Goal: Task Accomplishment & Management: Complete application form

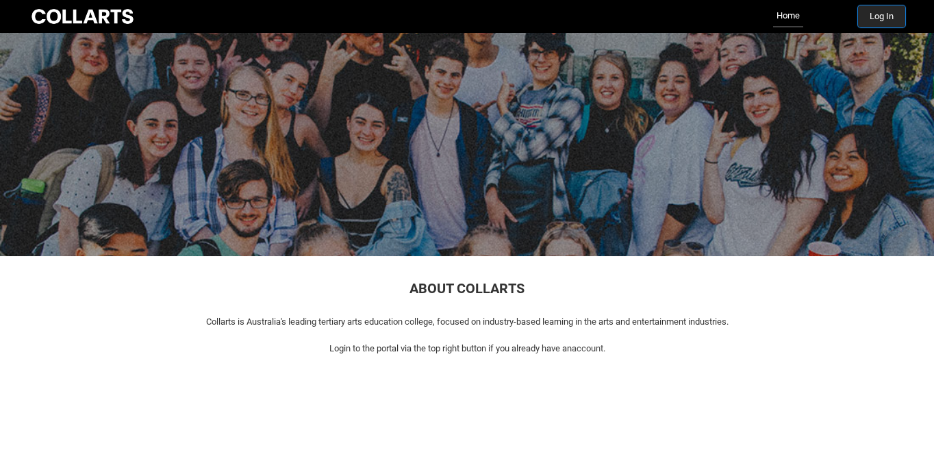
click at [878, 21] on button "Log In" at bounding box center [881, 16] width 47 height 22
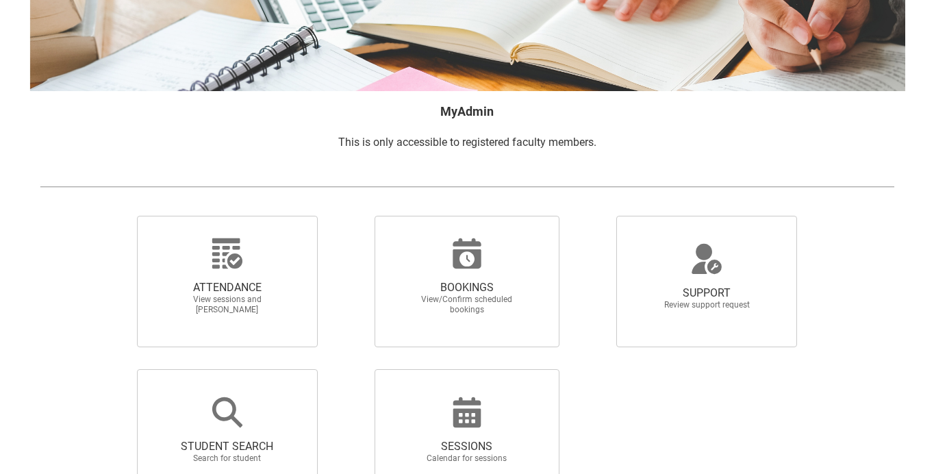
scroll to position [280, 0]
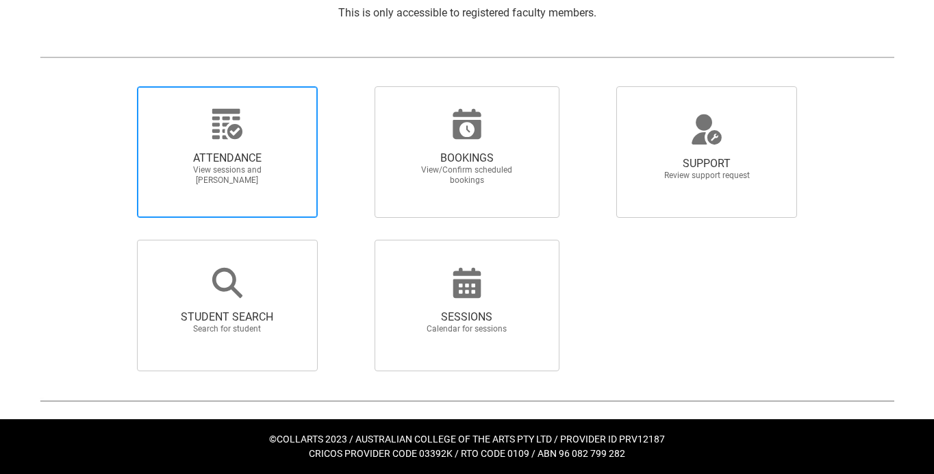
click at [254, 141] on span "ATTENDANCE View sessions and [PERSON_NAME]" at bounding box center [228, 168] width 132 height 56
click at [114, 86] on input "ATTENDANCE View sessions and [PERSON_NAME]" at bounding box center [114, 86] width 1 height 1
radio input "true"
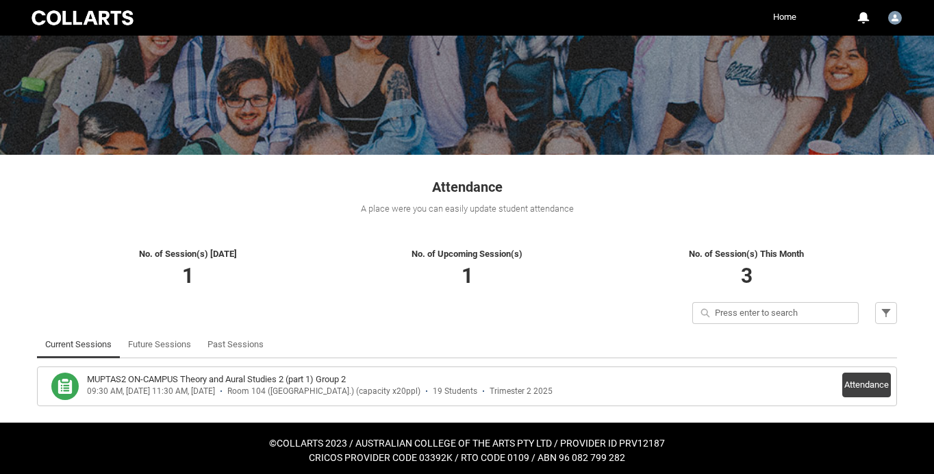
scroll to position [106, 0]
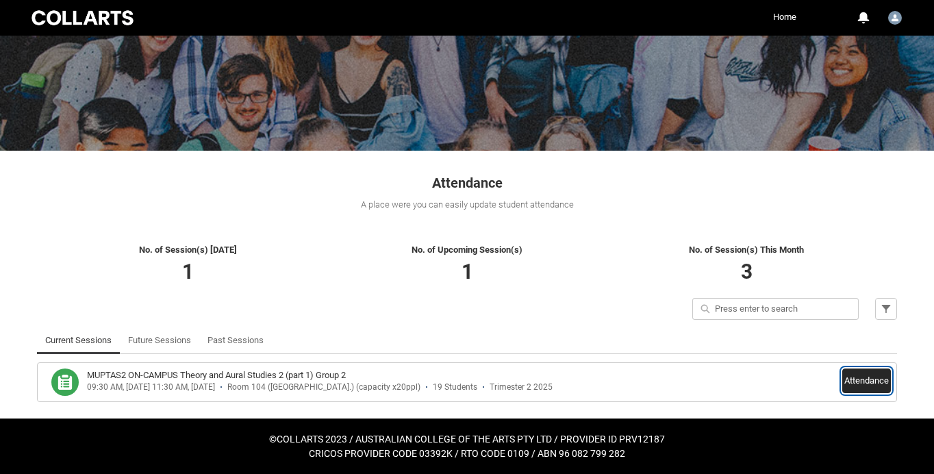
click at [864, 380] on button "Attendance" at bounding box center [867, 381] width 49 height 25
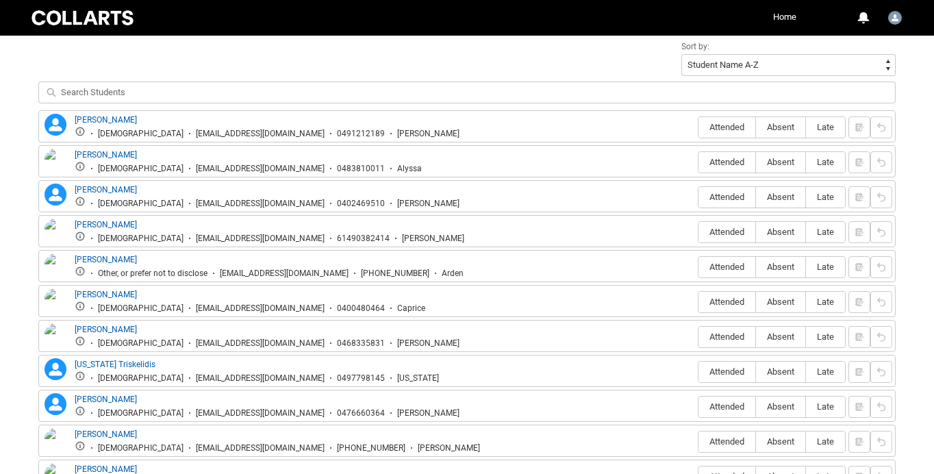
scroll to position [486, 0]
click at [729, 127] on span "Attended" at bounding box center [727, 126] width 57 height 10
click at [699, 126] on input "Attended" at bounding box center [698, 125] width 1 height 1
type lightning-radio-group "Attended"
radio input "true"
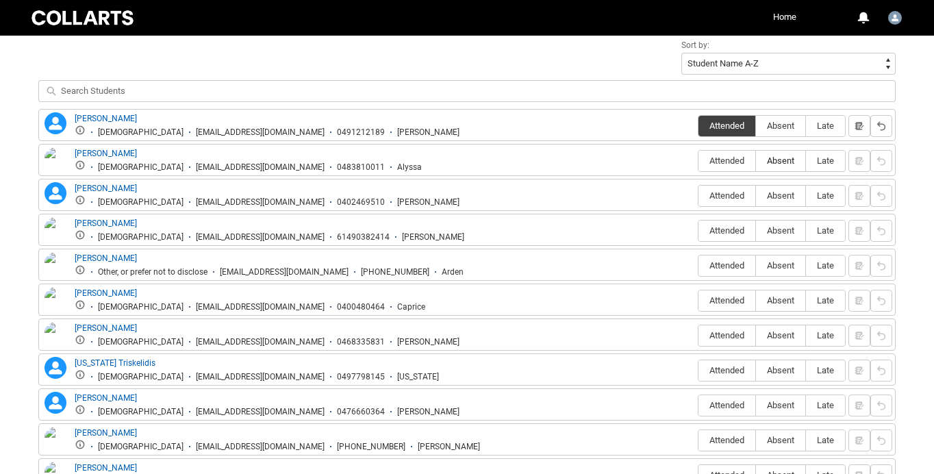
click at [771, 158] on span "Absent" at bounding box center [780, 161] width 49 height 10
click at [756, 160] on input "Absent" at bounding box center [756, 160] width 1 height 1
type lightning-radio-group "Absent"
radio input "true"
click at [784, 194] on span "Absent" at bounding box center [780, 195] width 49 height 10
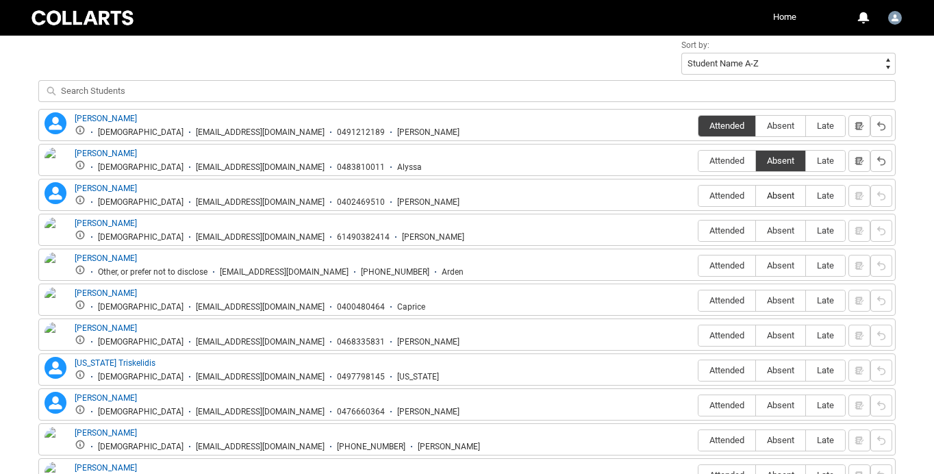
click at [756, 195] on input "Absent" at bounding box center [756, 195] width 1 height 1
type lightning-radio-group "Absent"
radio input "true"
click at [728, 232] on span "Attended" at bounding box center [727, 230] width 57 height 10
click at [699, 231] on input "Attended" at bounding box center [698, 230] width 1 height 1
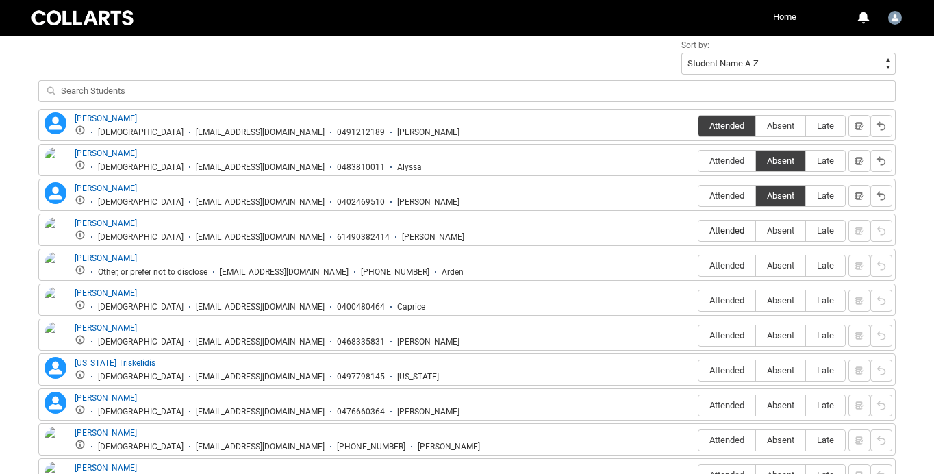
type lightning-radio-group "Attended"
radio input "true"
click at [776, 269] on span "Absent" at bounding box center [780, 265] width 49 height 10
click at [756, 266] on input "Absent" at bounding box center [756, 265] width 1 height 1
type lightning-radio-group "Absent"
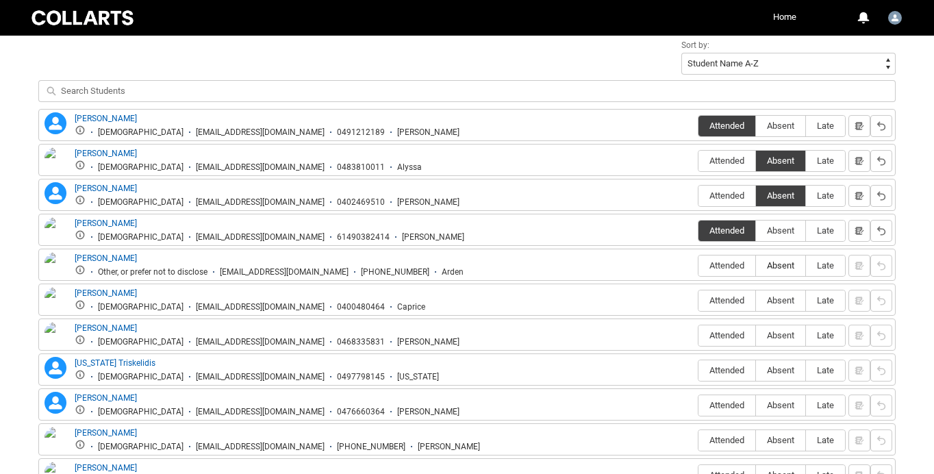
radio input "true"
click at [774, 301] on span "Absent" at bounding box center [780, 300] width 49 height 10
click at [756, 301] on input "Absent" at bounding box center [756, 300] width 1 height 1
type lightning-radio-group "Absent"
radio input "true"
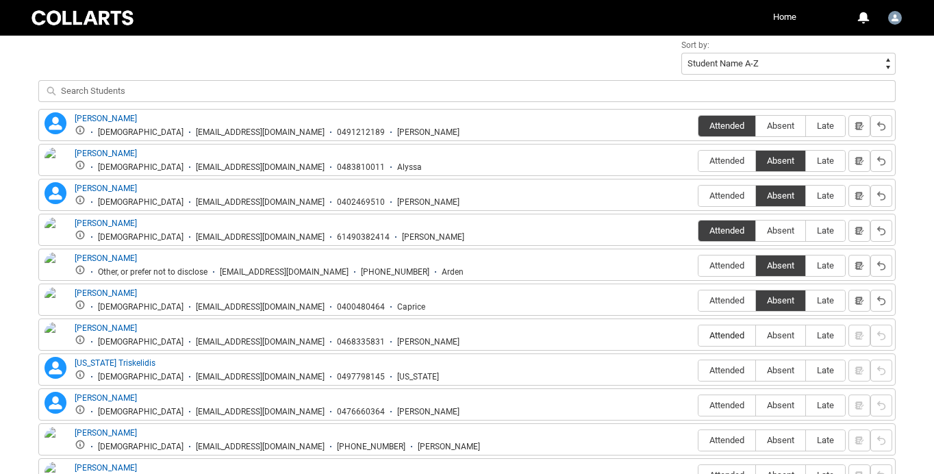
click at [733, 333] on span "Attended" at bounding box center [727, 335] width 57 height 10
click at [699, 335] on input "Attended" at bounding box center [698, 335] width 1 height 1
type lightning-radio-group "Attended"
radio input "true"
click at [719, 366] on span "Attended" at bounding box center [727, 370] width 57 height 10
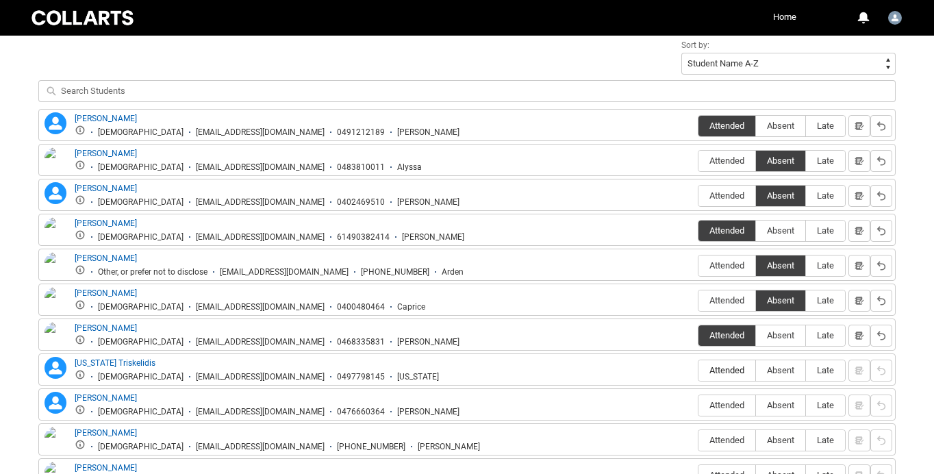
click at [699, 370] on input "Attended" at bounding box center [698, 370] width 1 height 1
type lightning-radio-group "Attended"
radio input "true"
click at [713, 404] on span "Attended" at bounding box center [727, 405] width 57 height 10
click at [699, 405] on input "Attended" at bounding box center [698, 405] width 1 height 1
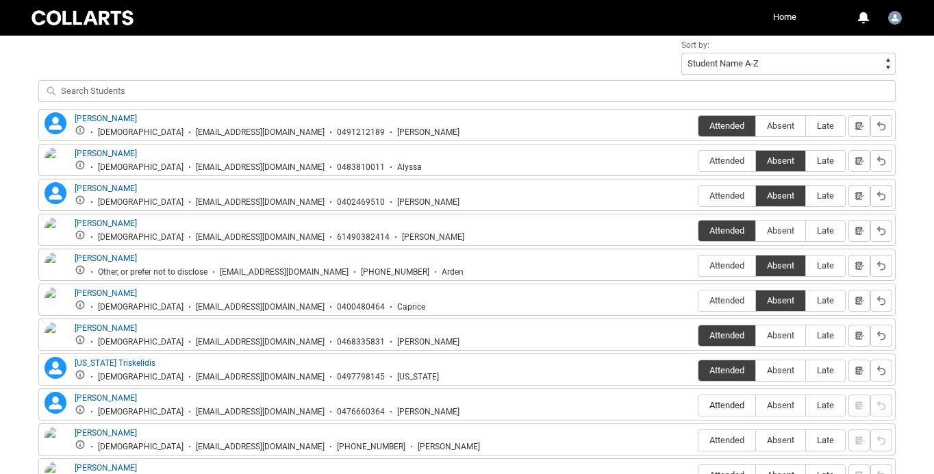
type lightning-radio-group "Attended"
radio input "true"
click at [718, 440] on span "Attended" at bounding box center [727, 440] width 57 height 10
click at [699, 440] on input "Attended" at bounding box center [698, 440] width 1 height 1
type lightning-radio-group "Attended"
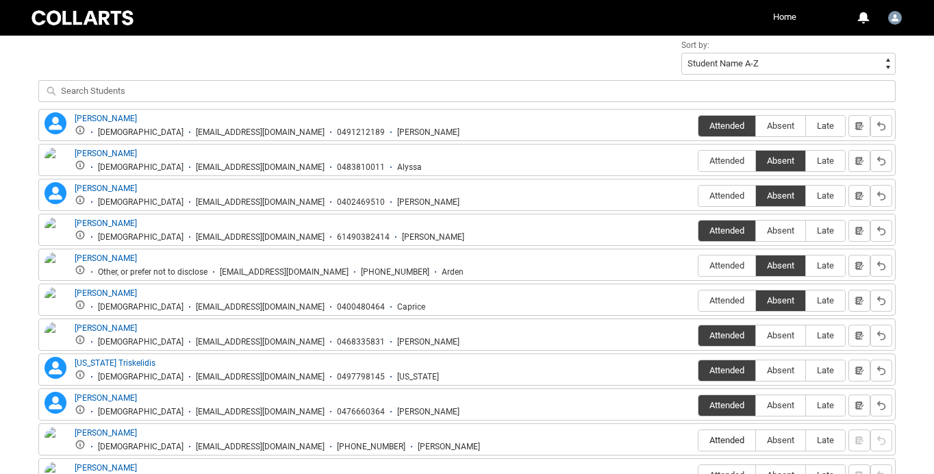
radio input "true"
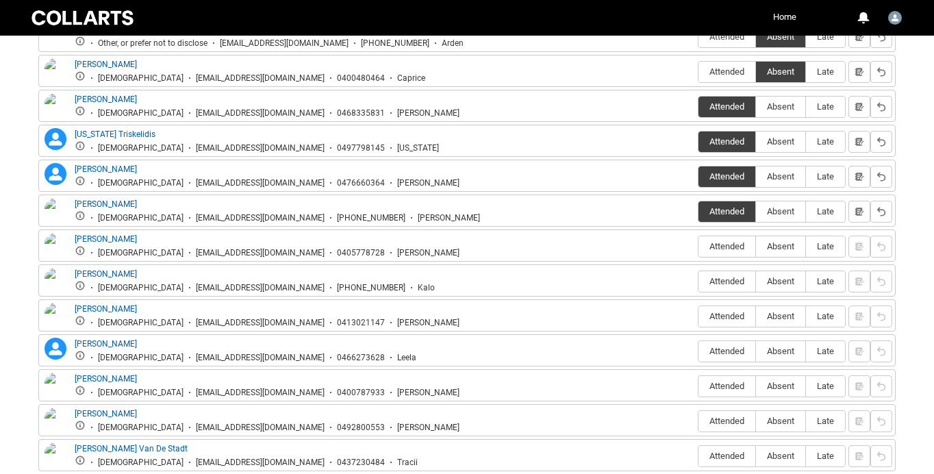
scroll to position [758, 0]
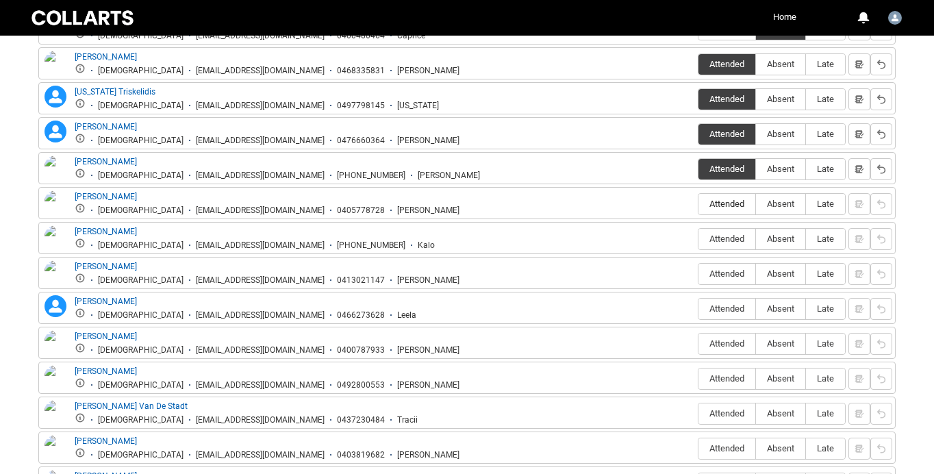
click at [715, 208] on span "Attended" at bounding box center [727, 204] width 57 height 10
click at [699, 204] on input "Attended" at bounding box center [698, 203] width 1 height 1
type lightning-radio-group "Attended"
radio input "true"
click at [726, 242] on span "Attended" at bounding box center [727, 239] width 57 height 10
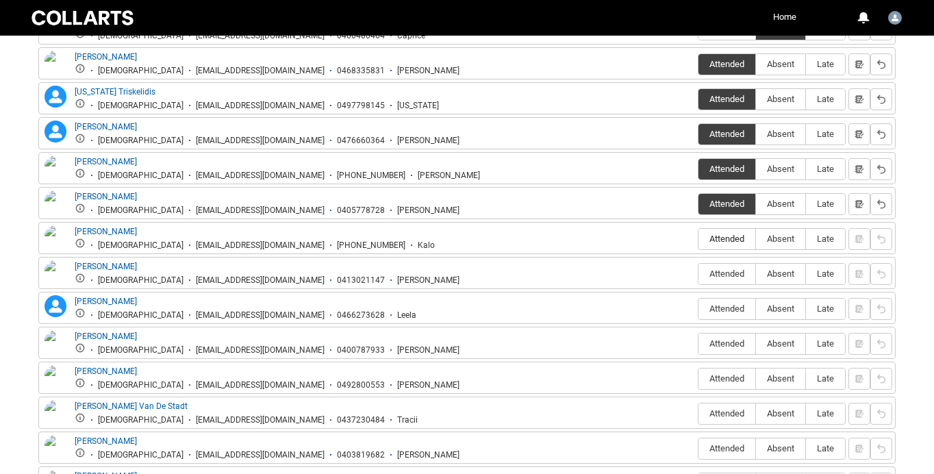
click at [699, 239] on input "Attended" at bounding box center [698, 238] width 1 height 1
type lightning-radio-group "Attended"
radio input "true"
click at [720, 273] on span "Attended" at bounding box center [727, 274] width 57 height 10
click at [699, 273] on input "Attended" at bounding box center [698, 273] width 1 height 1
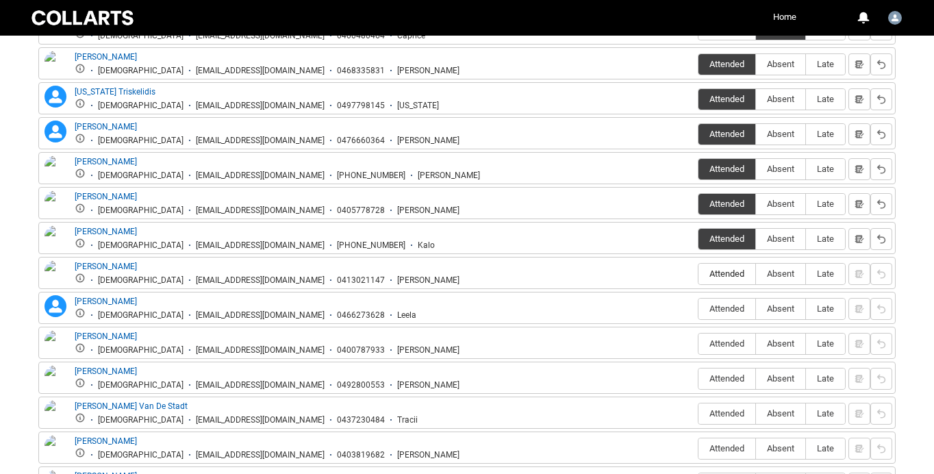
type lightning-radio-group "Attended"
radio input "true"
click at [776, 306] on span "Absent" at bounding box center [780, 309] width 49 height 10
click at [756, 308] on input "Absent" at bounding box center [756, 308] width 1 height 1
type lightning-radio-group "Absent"
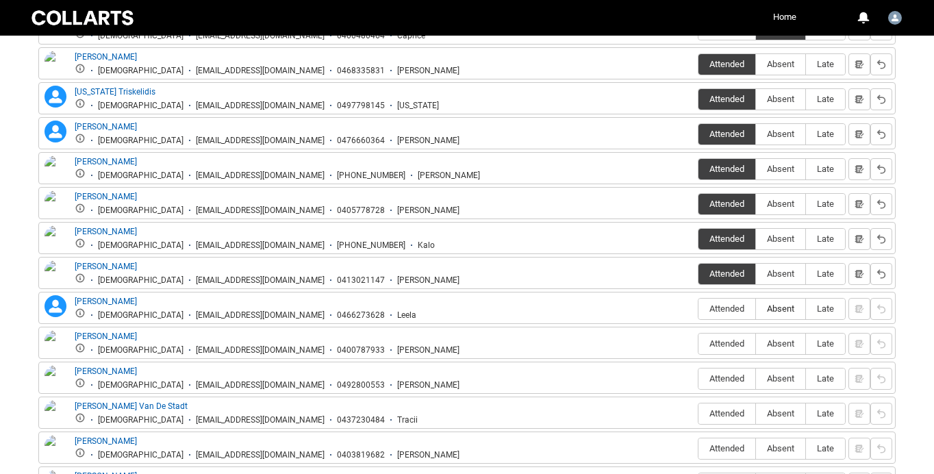
radio input "true"
click at [710, 345] on span "Attended" at bounding box center [727, 343] width 57 height 10
click at [699, 344] on input "Attended" at bounding box center [698, 343] width 1 height 1
type lightning-radio-group "Attended"
radio input "true"
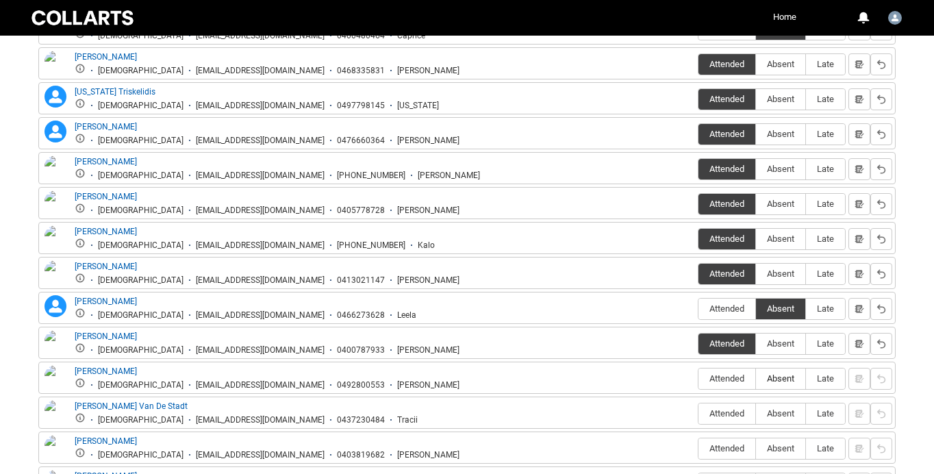
click at [789, 383] on span "Absent" at bounding box center [780, 378] width 49 height 10
click at [756, 379] on input "Absent" at bounding box center [756, 378] width 1 height 1
type lightning-radio-group "Absent"
radio input "true"
click at [733, 415] on span "Attended" at bounding box center [727, 413] width 57 height 10
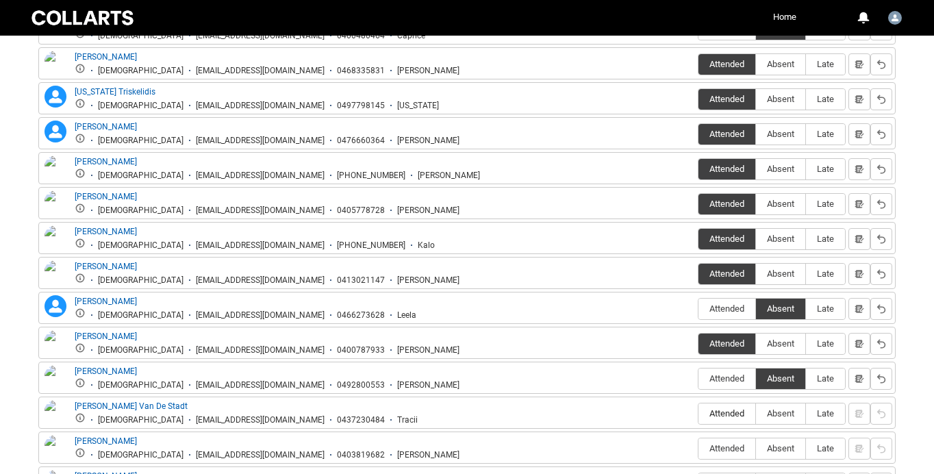
click at [699, 414] on input "Attended" at bounding box center [698, 413] width 1 height 1
type lightning-radio-group "Attended"
radio input "true"
click at [711, 456] on label "Attended" at bounding box center [727, 448] width 57 height 21
click at [699, 449] on input "Attended" at bounding box center [698, 448] width 1 height 1
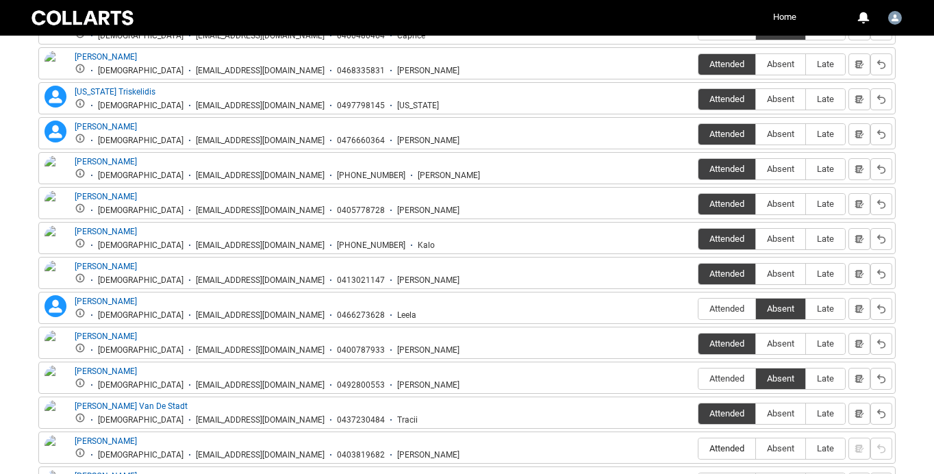
type lightning-radio-group "Attended"
radio input "true"
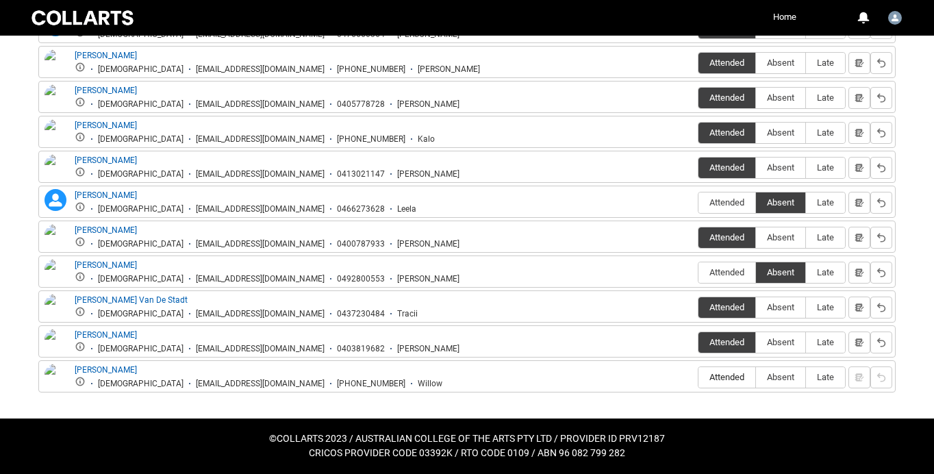
click at [703, 375] on span "Attended" at bounding box center [727, 377] width 57 height 10
click at [699, 377] on input "Attended" at bounding box center [698, 377] width 1 height 1
type lightning-radio-group "Attended"
radio input "true"
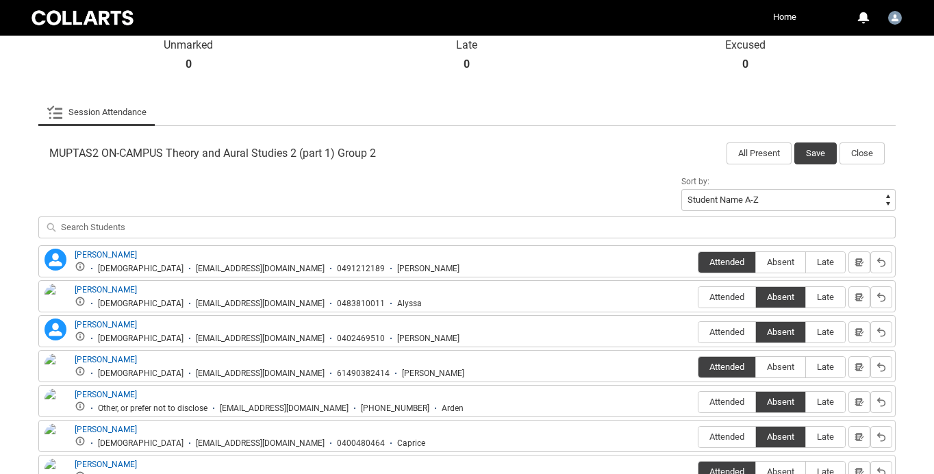
scroll to position [330, 0]
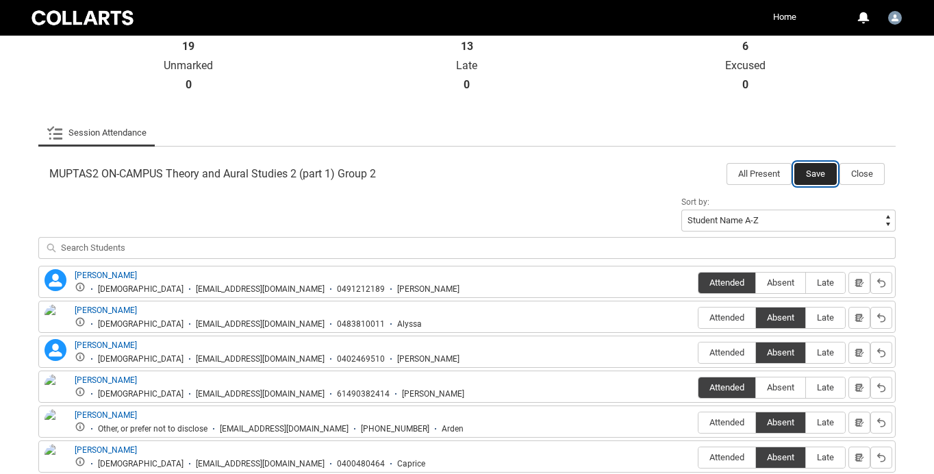
click at [817, 172] on button "Save" at bounding box center [816, 174] width 42 height 22
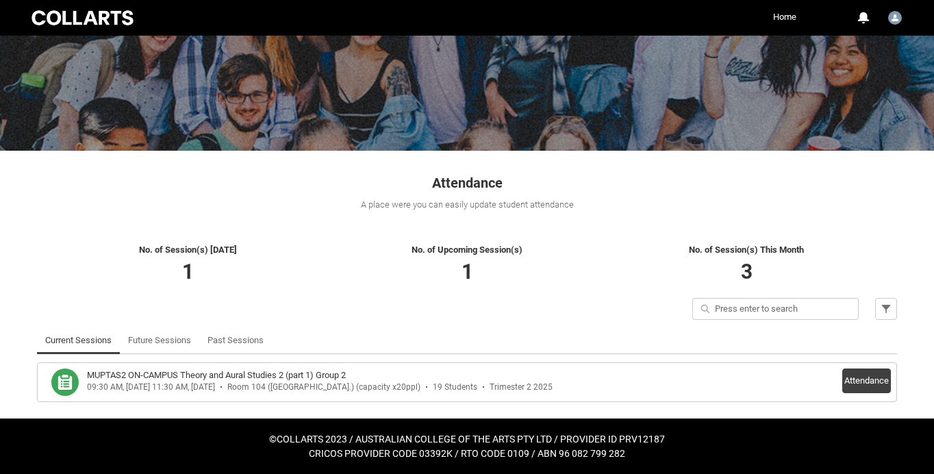
scroll to position [106, 0]
click at [177, 347] on link "Future Sessions" at bounding box center [159, 340] width 63 height 27
click at [172, 342] on link "Future Sessions" at bounding box center [159, 340] width 63 height 27
click at [160, 341] on link "Future Sessions" at bounding box center [159, 340] width 63 height 27
